Goal: Information Seeking & Learning: Find specific fact

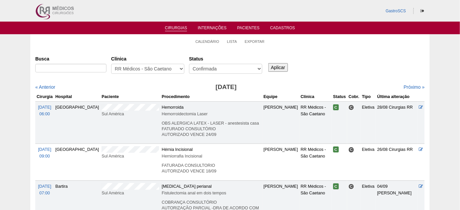
click at [176, 29] on link "Cirurgias" at bounding box center [176, 29] width 22 height 6
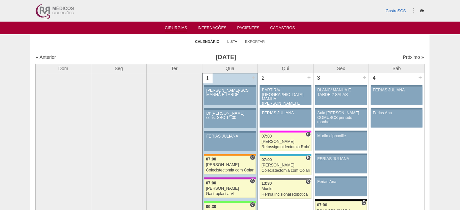
click at [230, 43] on link "Lista" at bounding box center [232, 41] width 10 height 5
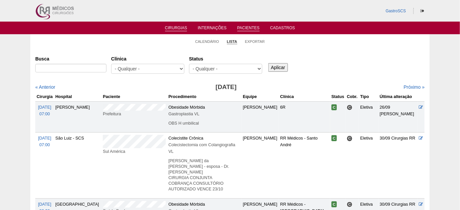
click at [241, 31] on link "Pacientes" at bounding box center [248, 29] width 22 height 6
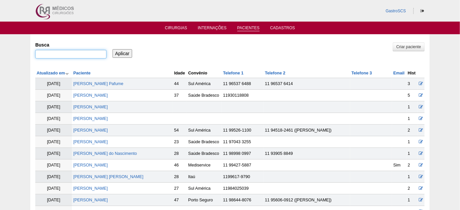
click at [83, 55] on input "Busca" at bounding box center [70, 54] width 71 height 9
type input "giane"
click at [112, 49] on input "Aplicar" at bounding box center [122, 53] width 20 height 9
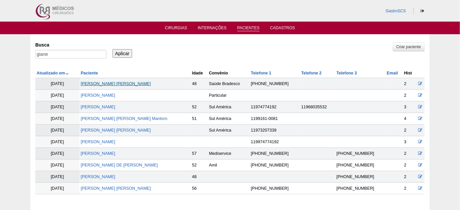
click at [117, 82] on link "[PERSON_NAME] [PERSON_NAME]" at bounding box center [116, 84] width 70 height 5
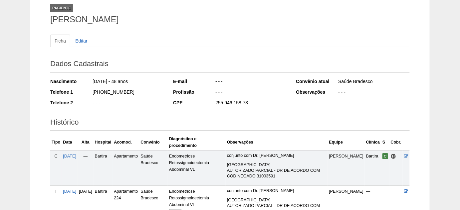
scroll to position [60, 0]
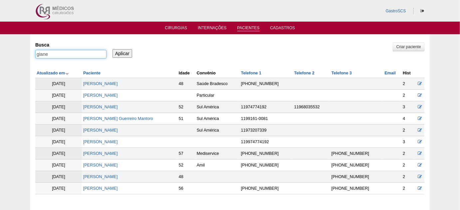
drag, startPoint x: 16, startPoint y: 47, endPoint x: 0, endPoint y: 44, distance: 15.9
click at [0, 44] on div "Pacientes Criar paciente [GEOGRAPHIC_DATA] giane Aplicar Atualizado em Paciente…" at bounding box center [230, 122] width 460 height 177
type input "[PERSON_NAME]"
click at [112, 49] on input "Aplicar" at bounding box center [122, 53] width 20 height 9
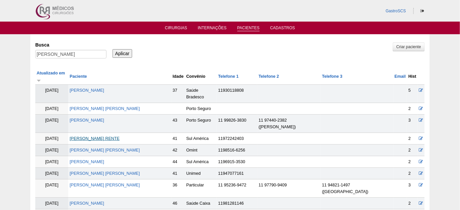
click at [107, 136] on link "[PERSON_NAME] RENTE" at bounding box center [95, 138] width 50 height 5
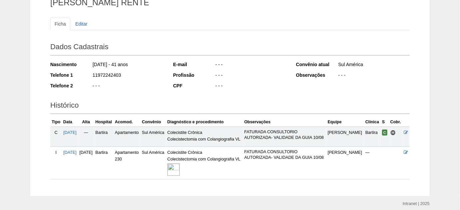
scroll to position [60, 0]
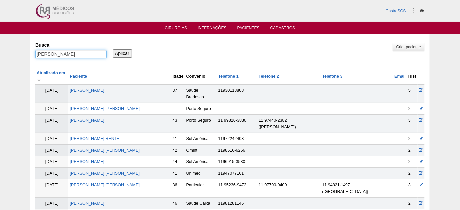
click at [75, 53] on input "raquel" at bounding box center [70, 54] width 71 height 9
type input "r"
type input "daisy"
click at [112, 49] on input "Aplicar" at bounding box center [122, 53] width 20 height 9
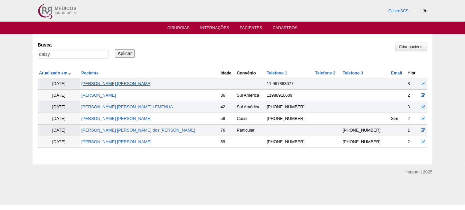
click at [117, 84] on link "[PERSON_NAME] [PERSON_NAME]" at bounding box center [116, 84] width 70 height 5
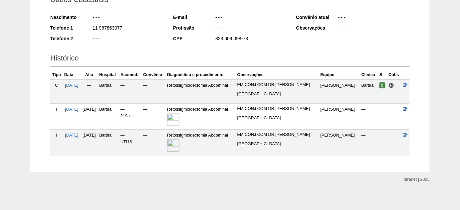
scroll to position [107, 0]
click at [179, 143] on img at bounding box center [173, 145] width 12 height 12
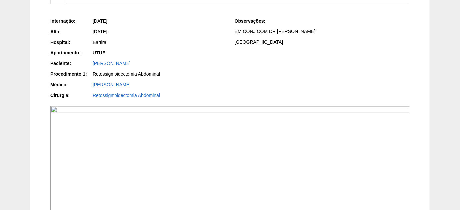
scroll to position [121, 0]
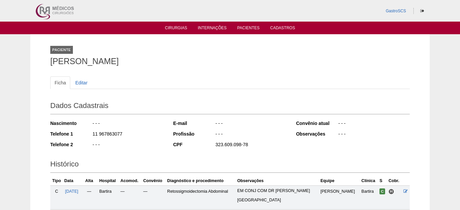
scroll to position [104, 0]
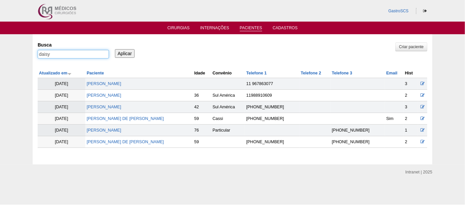
drag, startPoint x: 69, startPoint y: 53, endPoint x: 0, endPoint y: 57, distance: 69.3
click at [0, 55] on div "Pacientes Criar paciente Busca daisy Aplicar Atualizado em Paciente Idade" at bounding box center [232, 99] width 465 height 130
type input "monize"
click at [115, 49] on input "Aplicar" at bounding box center [125, 53] width 20 height 9
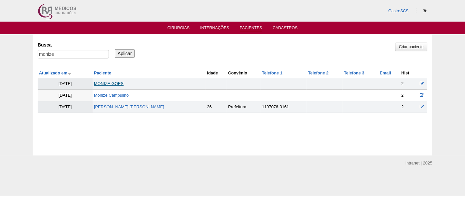
click at [97, 82] on link "MONIZE GOES" at bounding box center [109, 84] width 30 height 5
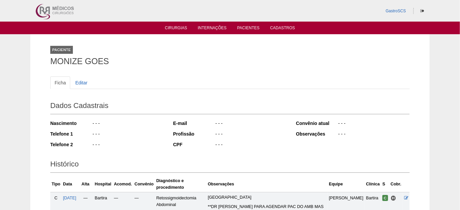
scroll to position [60, 0]
